Goal: Task Accomplishment & Management: Manage account settings

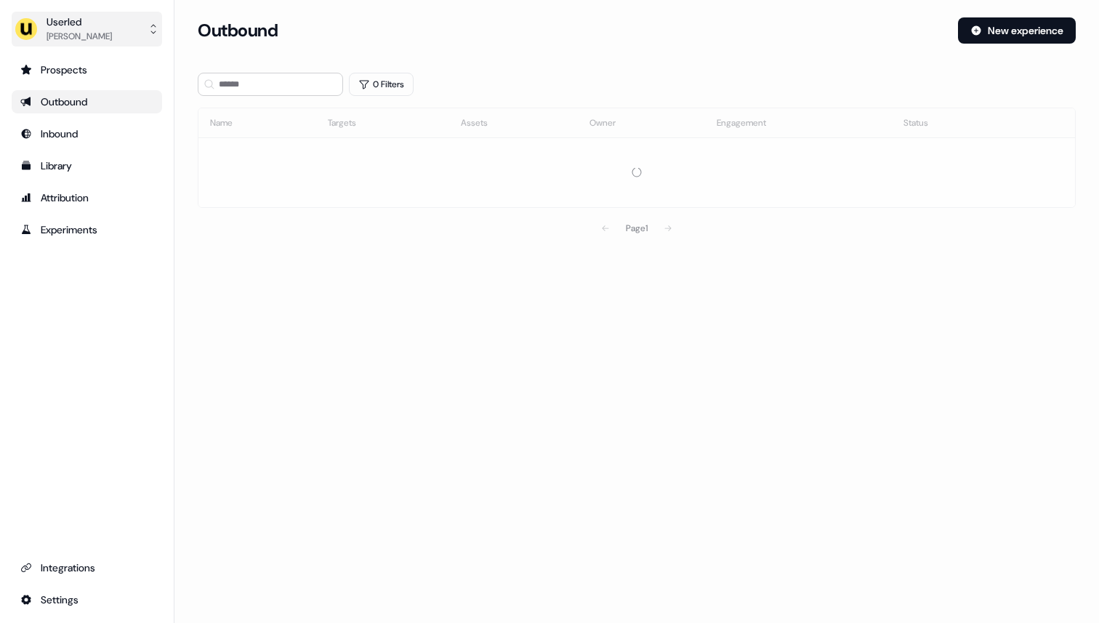
click at [98, 15] on div "Userled" at bounding box center [79, 22] width 65 height 15
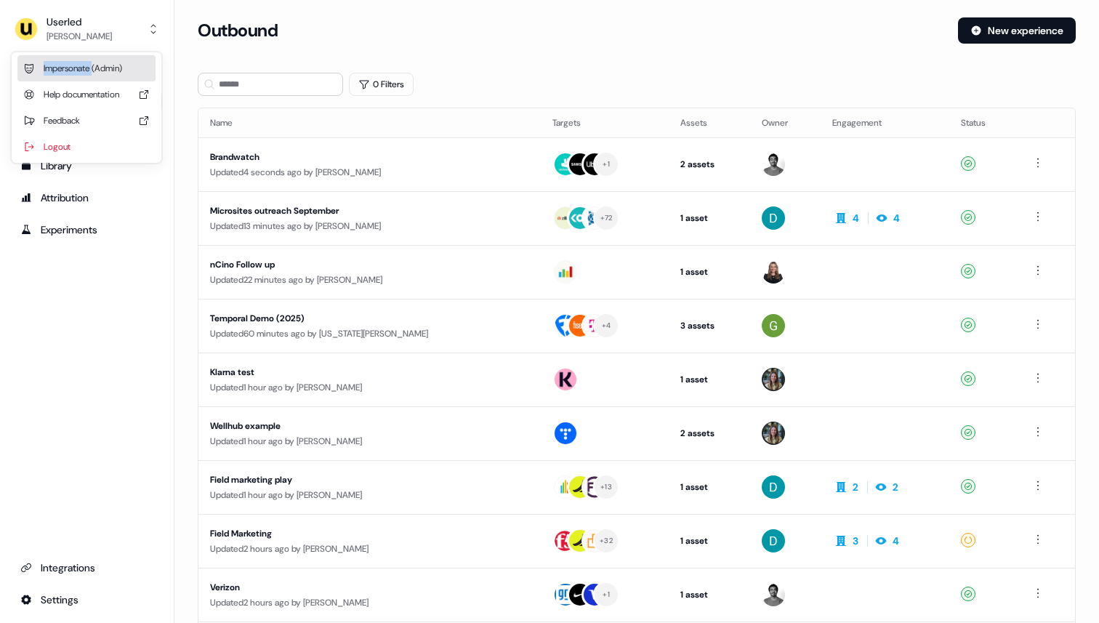
click at [97, 74] on div "Impersonate (Admin)" at bounding box center [86, 68] width 138 height 26
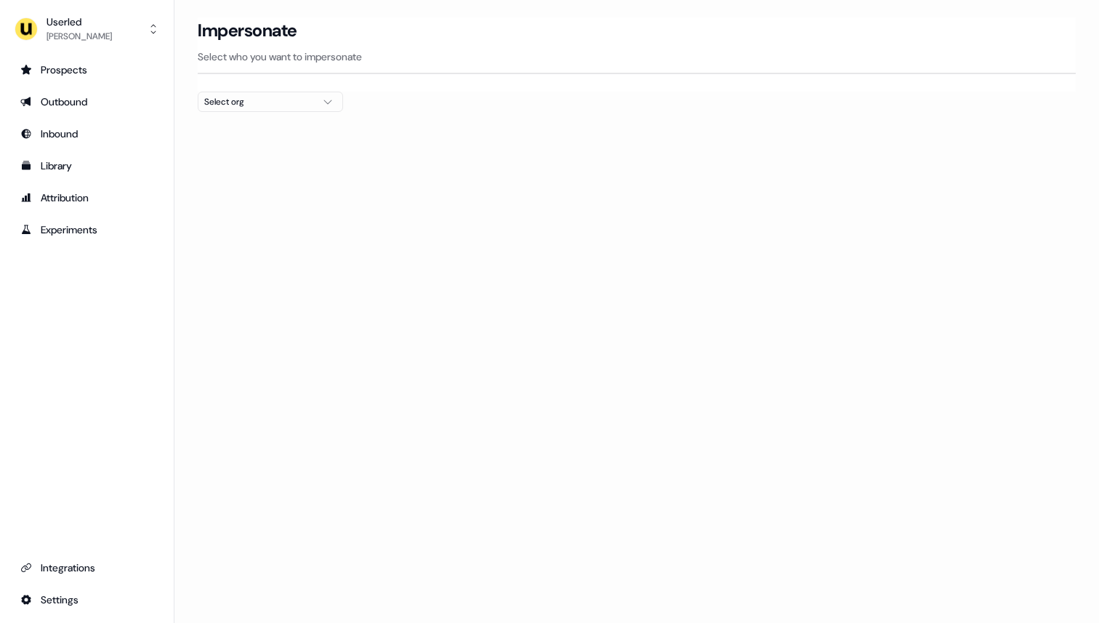
click at [298, 99] on div "Select org" at bounding box center [258, 102] width 109 height 15
type input "***"
click at [261, 158] on div "PartnerVista" at bounding box center [270, 154] width 144 height 23
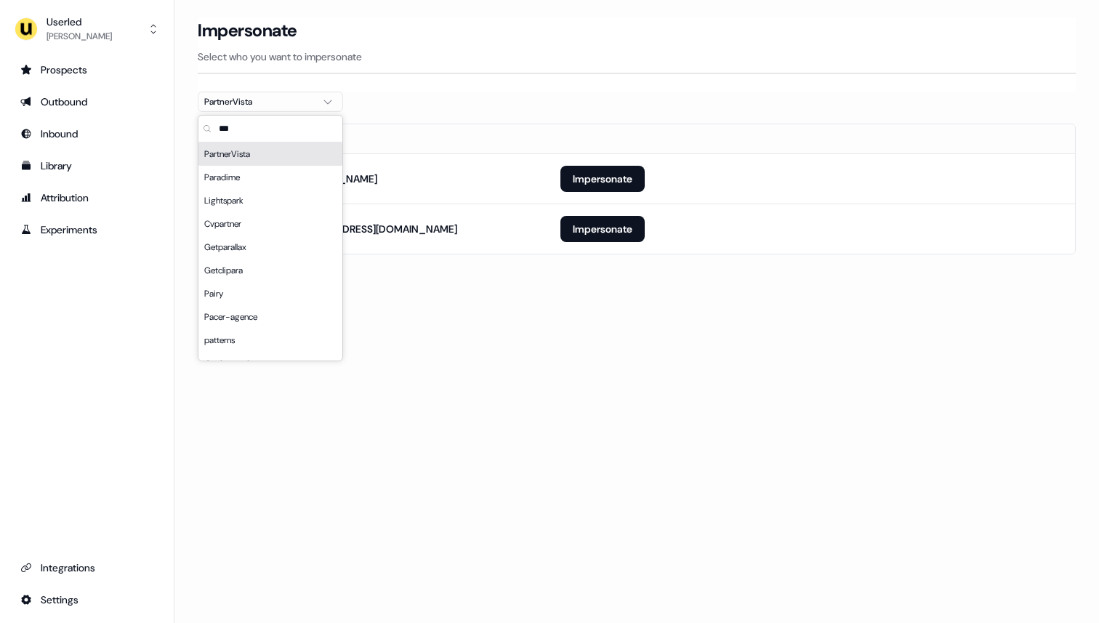
click at [538, 146] on th "Email" at bounding box center [373, 138] width 350 height 29
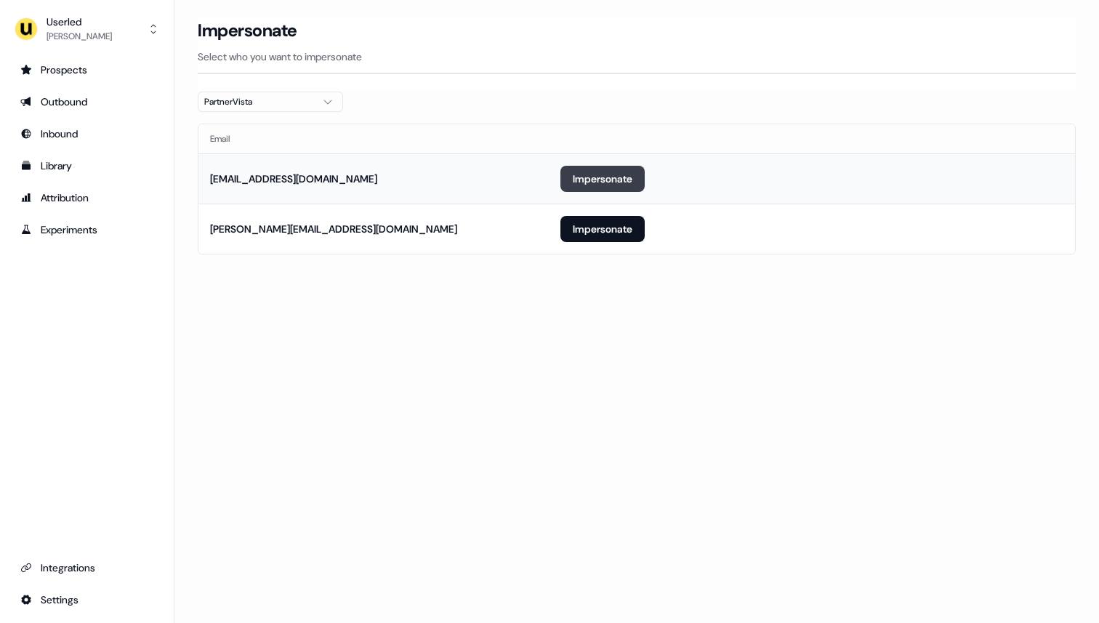
click at [623, 185] on button "Impersonate" at bounding box center [603, 179] width 84 height 26
